Goal: Task Accomplishment & Management: Use online tool/utility

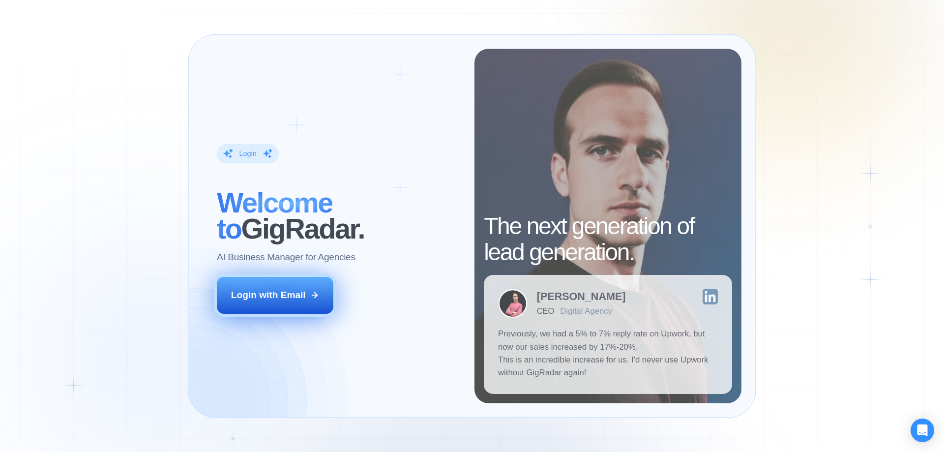
click at [300, 297] on div "Login with Email" at bounding box center [268, 295] width 75 height 13
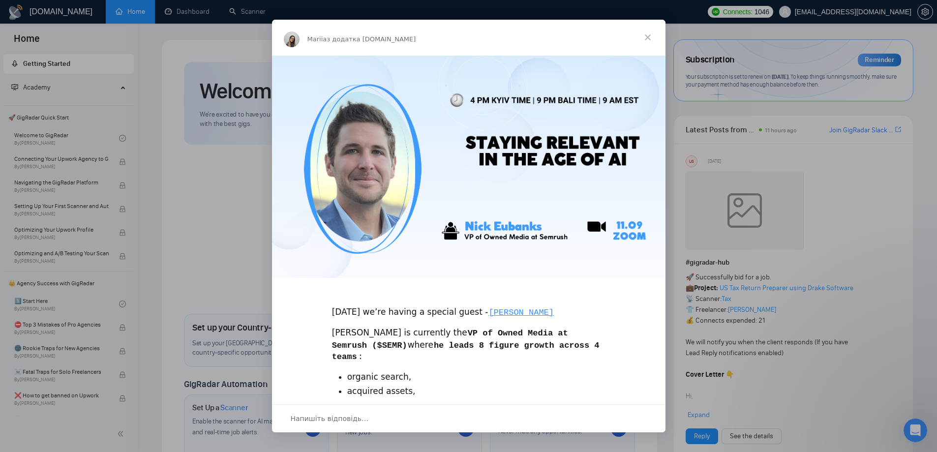
click at [645, 34] on span "Закрити" at bounding box center [647, 37] width 35 height 35
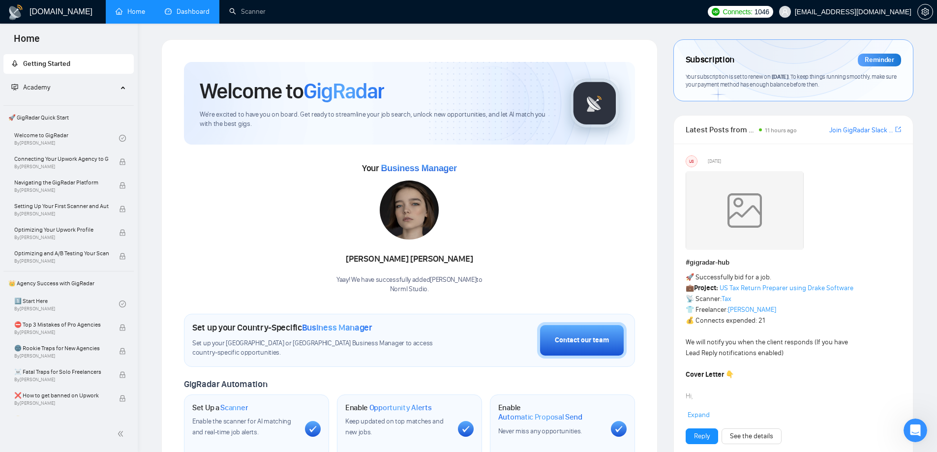
click at [176, 13] on link "Dashboard" at bounding box center [187, 11] width 45 height 8
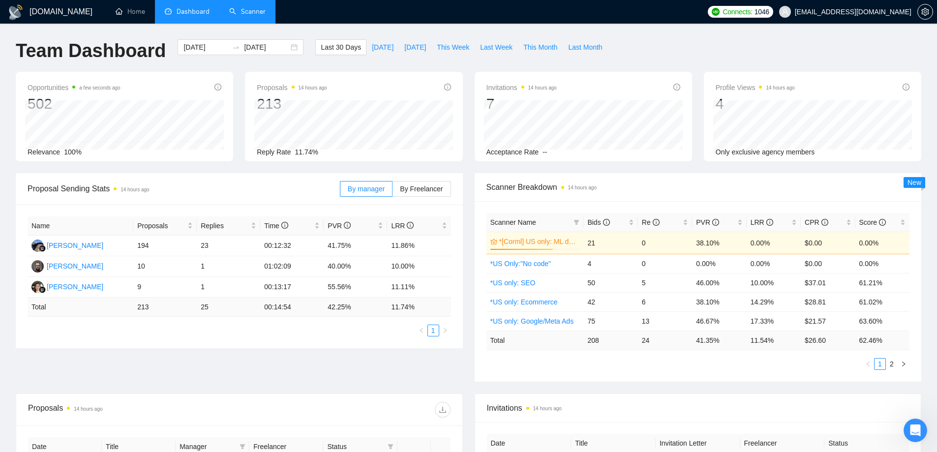
click at [245, 12] on link "Scanner" at bounding box center [247, 11] width 36 height 8
